Goal: Transaction & Acquisition: Subscribe to service/newsletter

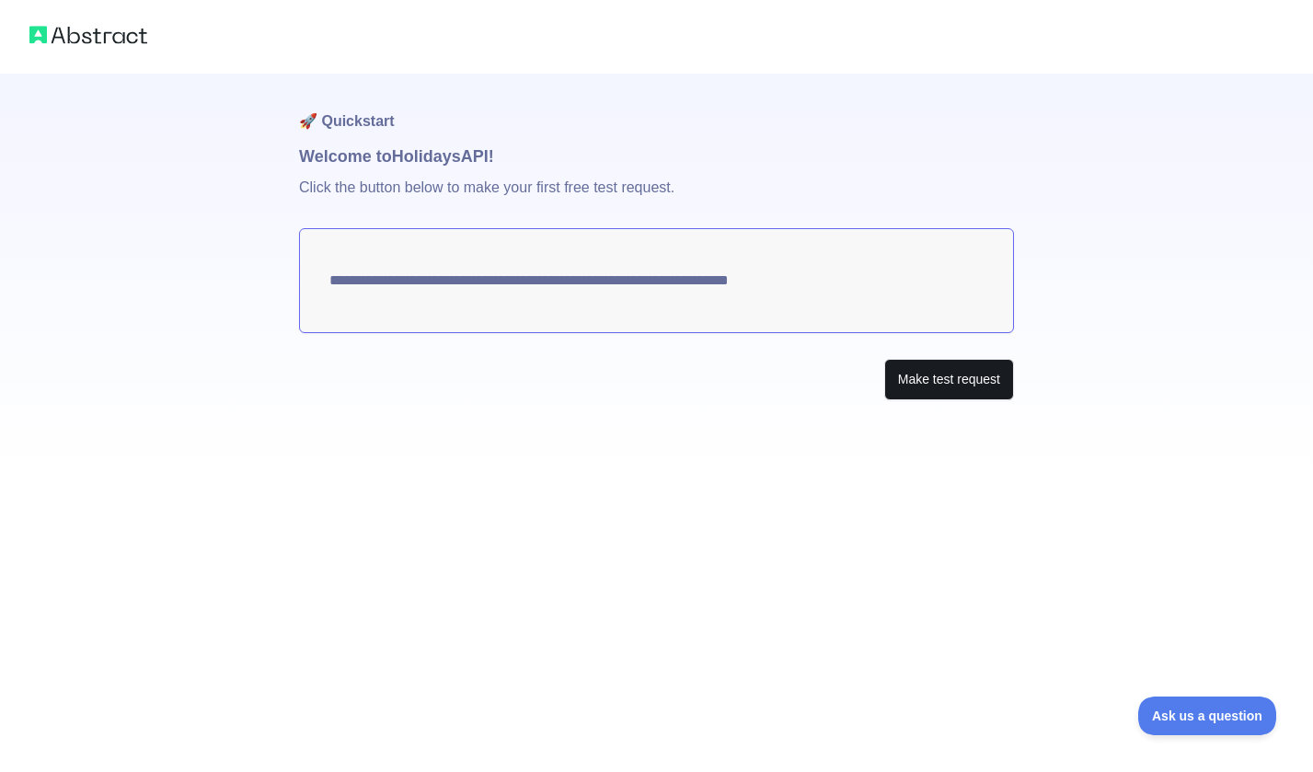
click at [917, 378] on button "Make test request" at bounding box center [949, 379] width 130 height 41
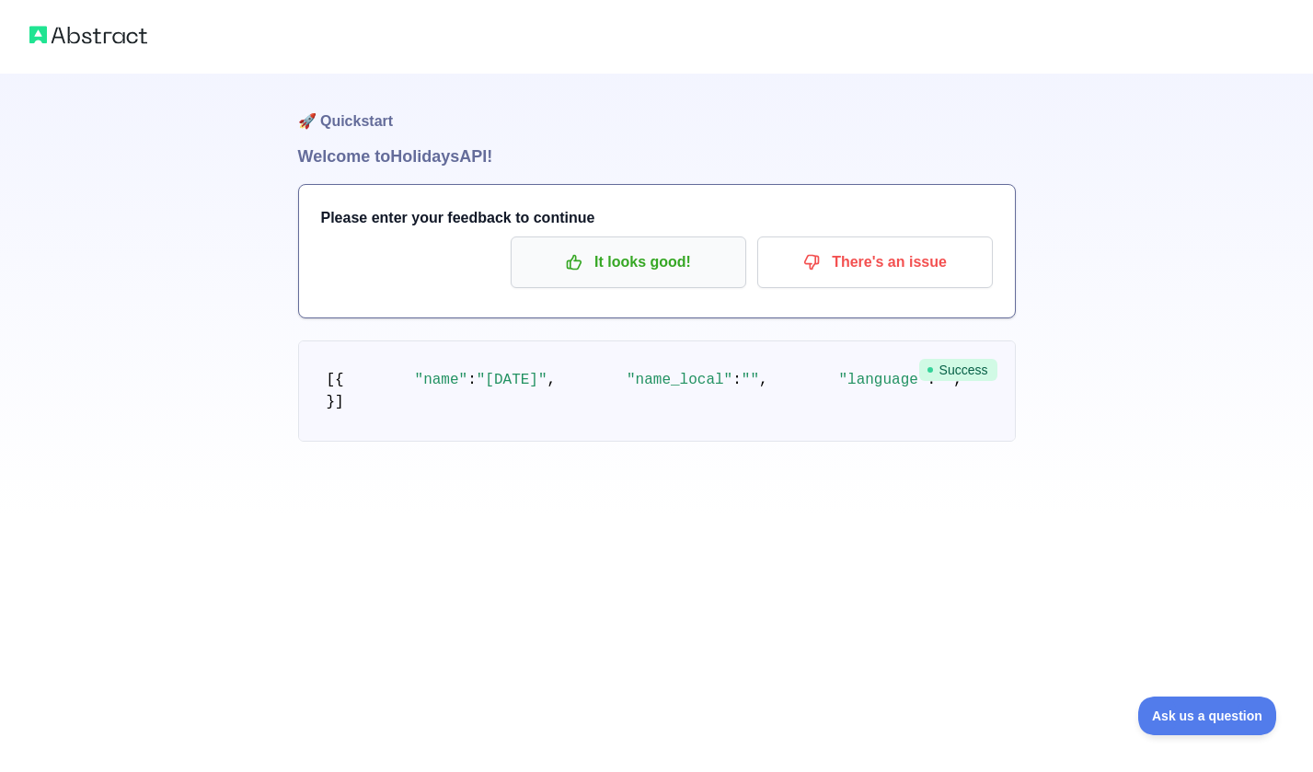
click at [639, 266] on p "It looks good!" at bounding box center [628, 262] width 208 height 31
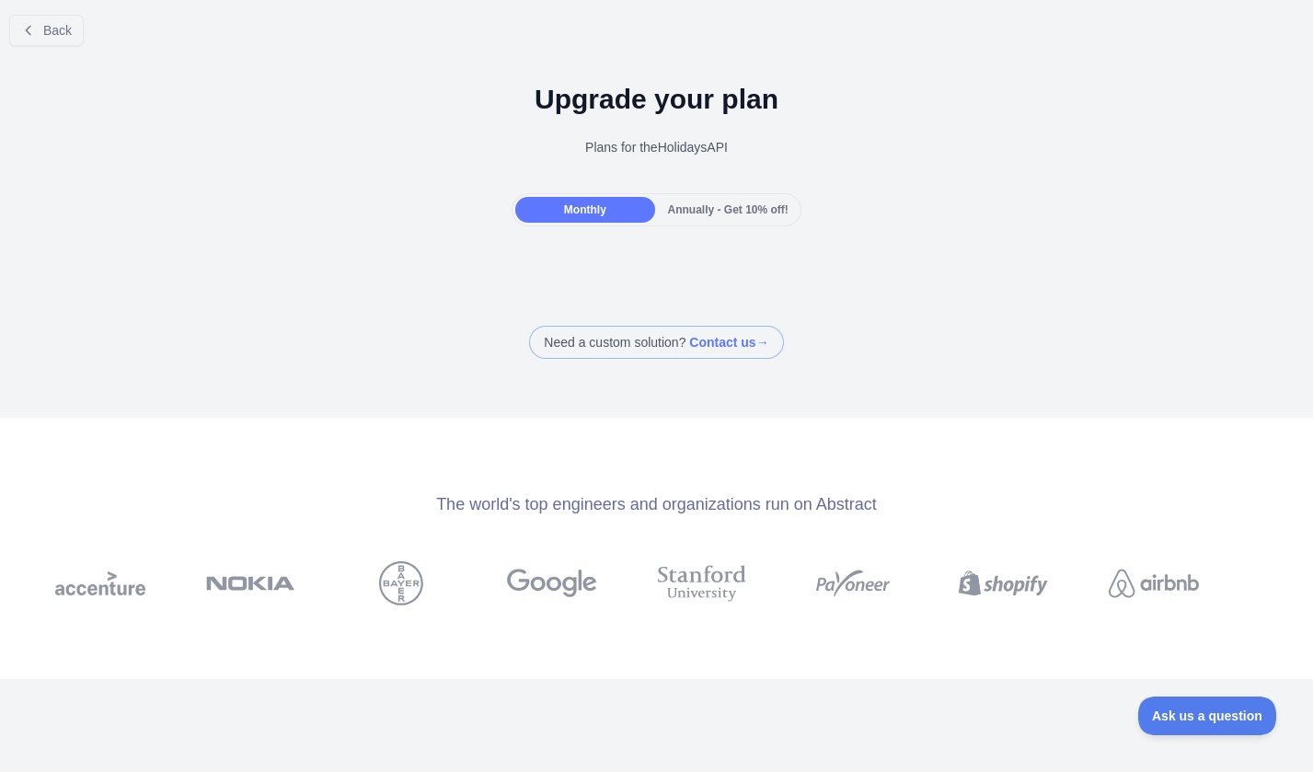
scroll to position [6, 0]
click at [704, 212] on span "Annually - Get 10% off!" at bounding box center [728, 211] width 121 height 13
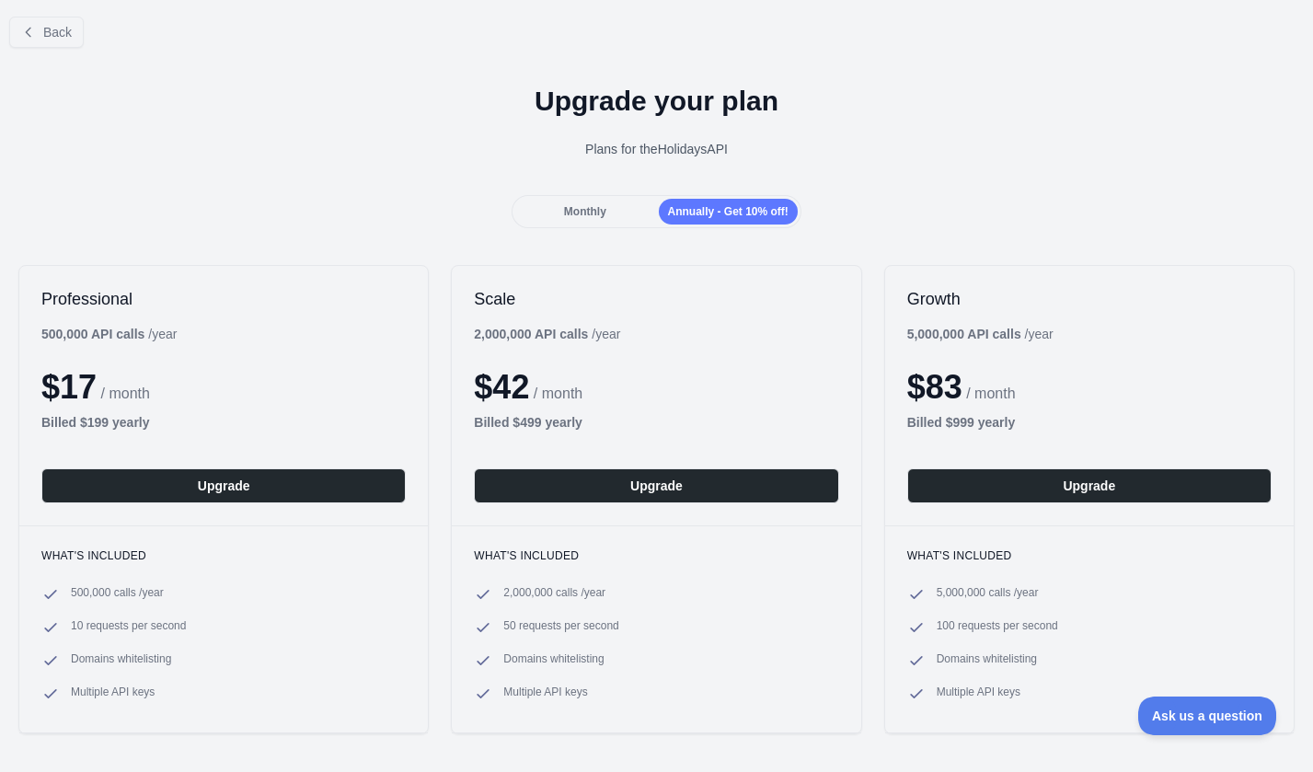
click at [634, 219] on div "Monthly" at bounding box center [584, 212] width 139 height 26
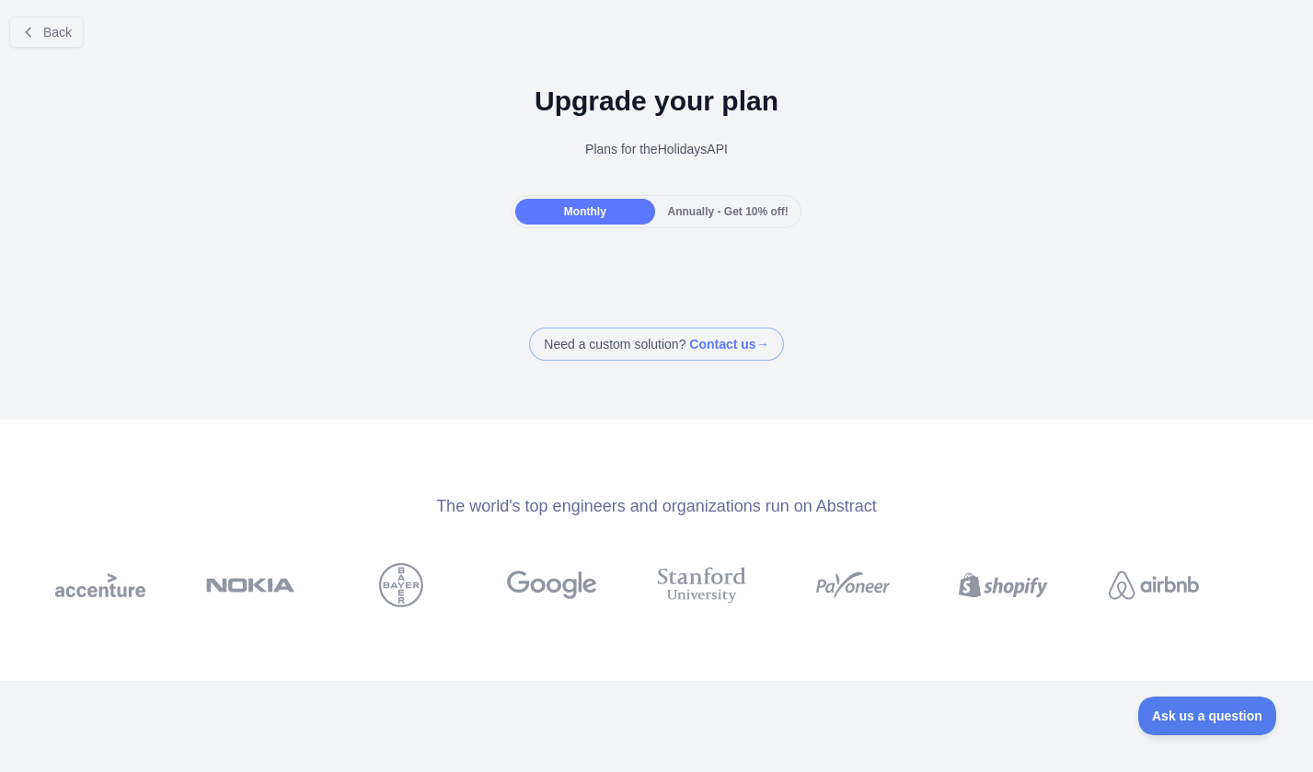
click at [61, 53] on div "Back" at bounding box center [656, 32] width 1313 height 61
click at [56, 37] on span "Back" at bounding box center [57, 32] width 29 height 15
